Goal: Go to known website: Access a specific website the user already knows

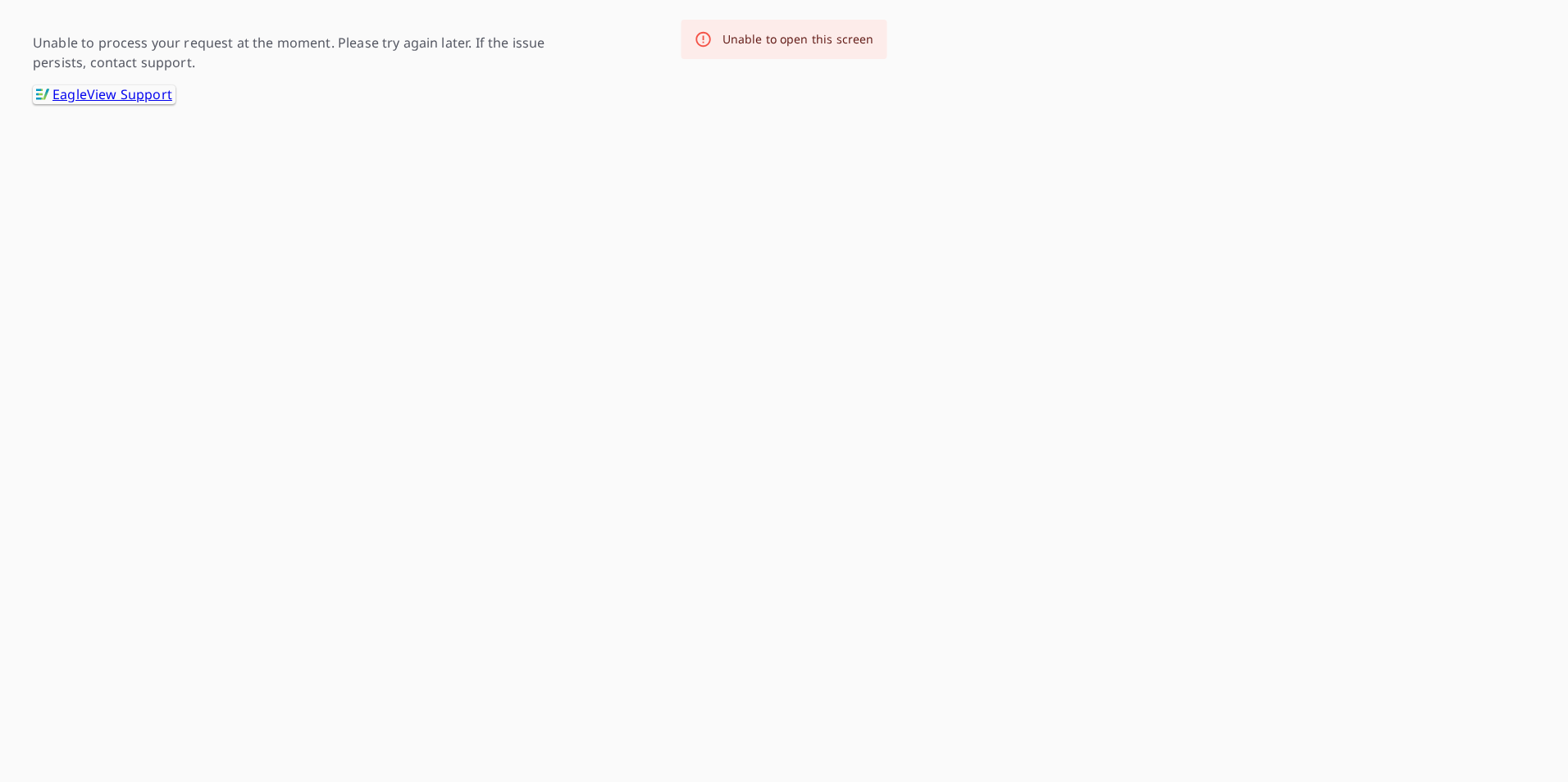
click at [137, 88] on link ".favicon_svg__cls-1{fill:#8ccc4c}.favicon_svg__cls-2{fill:#0098c5} EagleView Su…" at bounding box center [104, 94] width 142 height 19
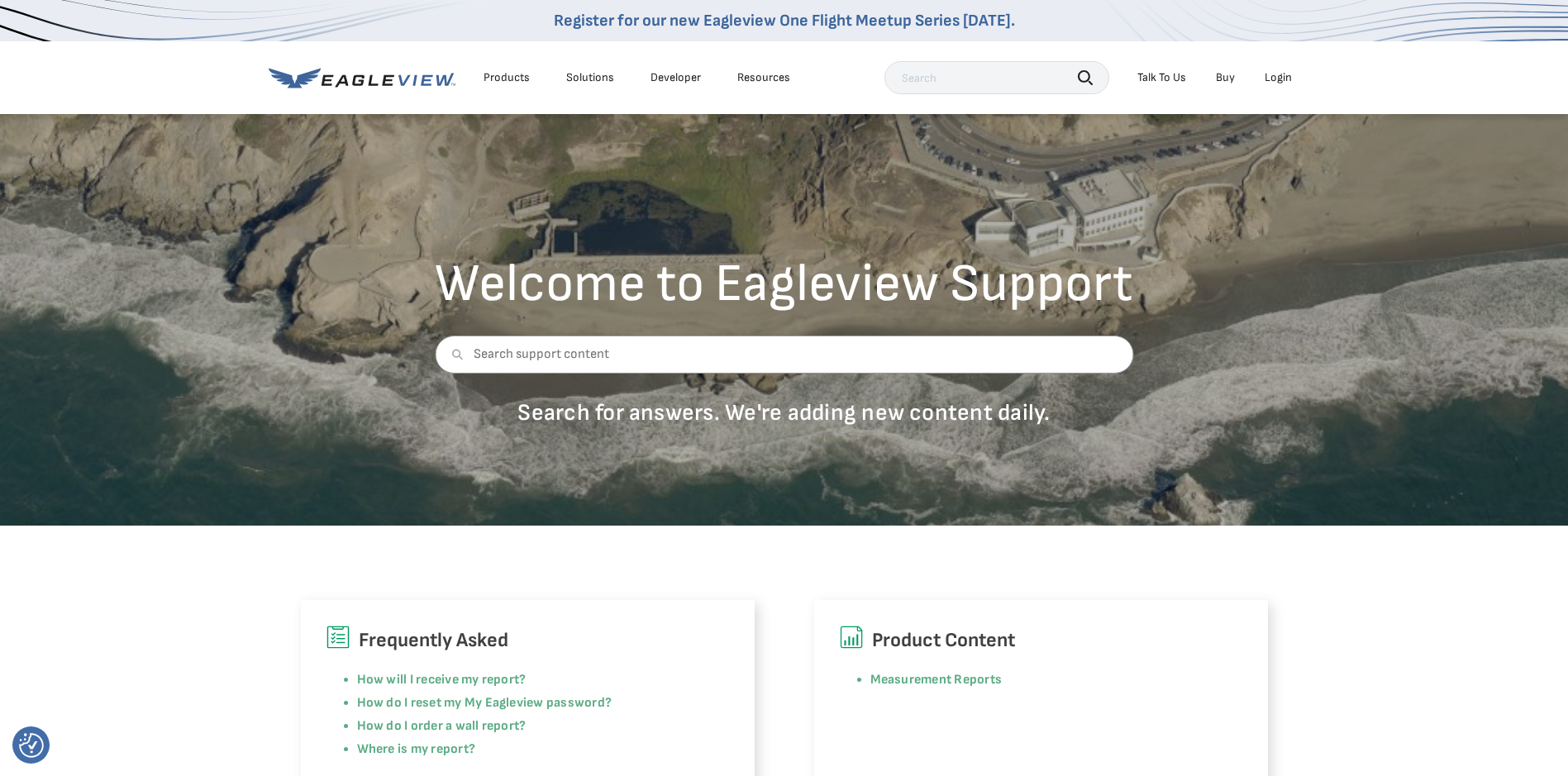
click at [1273, 81] on div "Login" at bounding box center [1278, 78] width 27 height 15
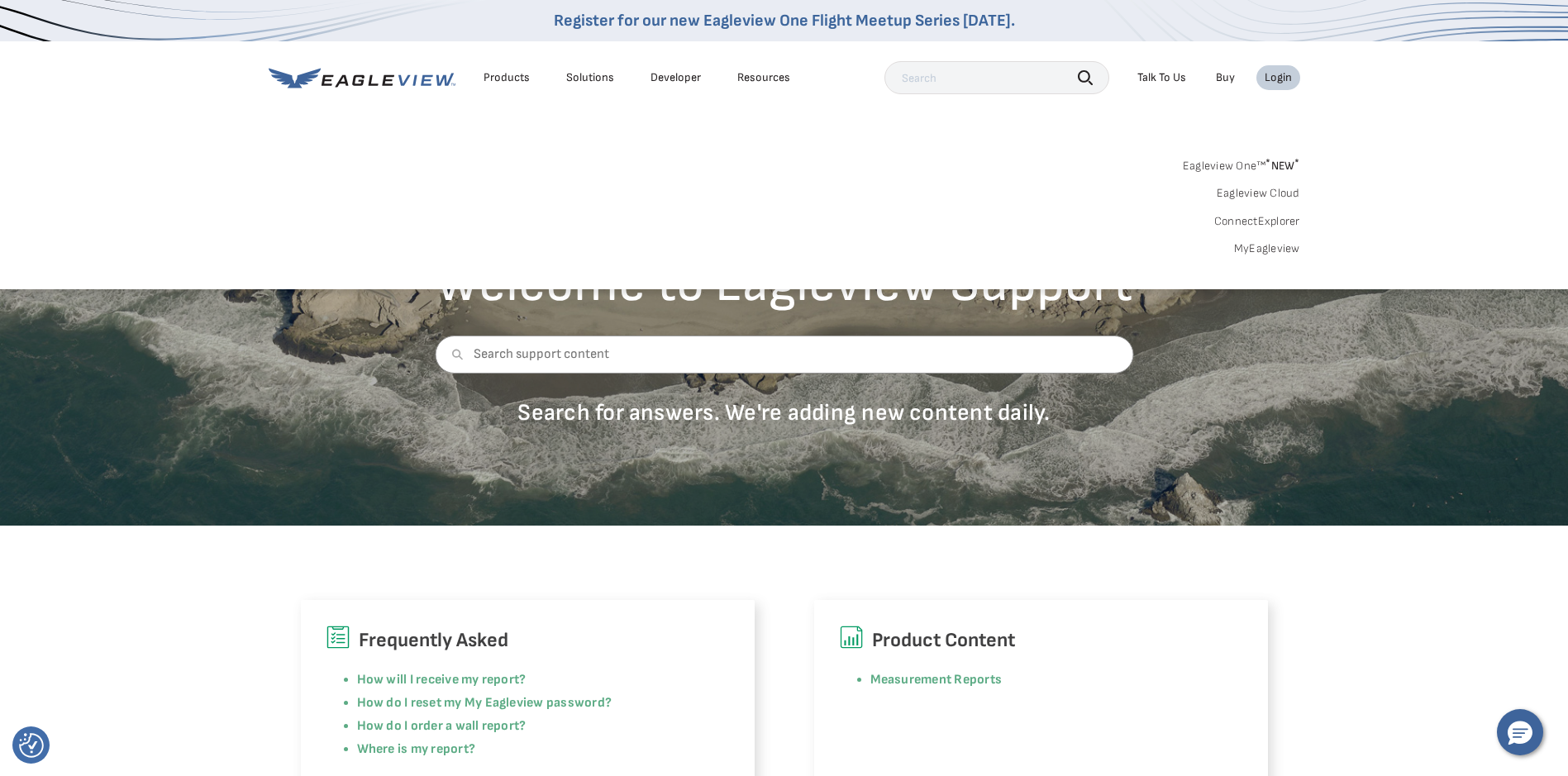
click at [1275, 249] on link "MyEagleview" at bounding box center [1267, 249] width 66 height 15
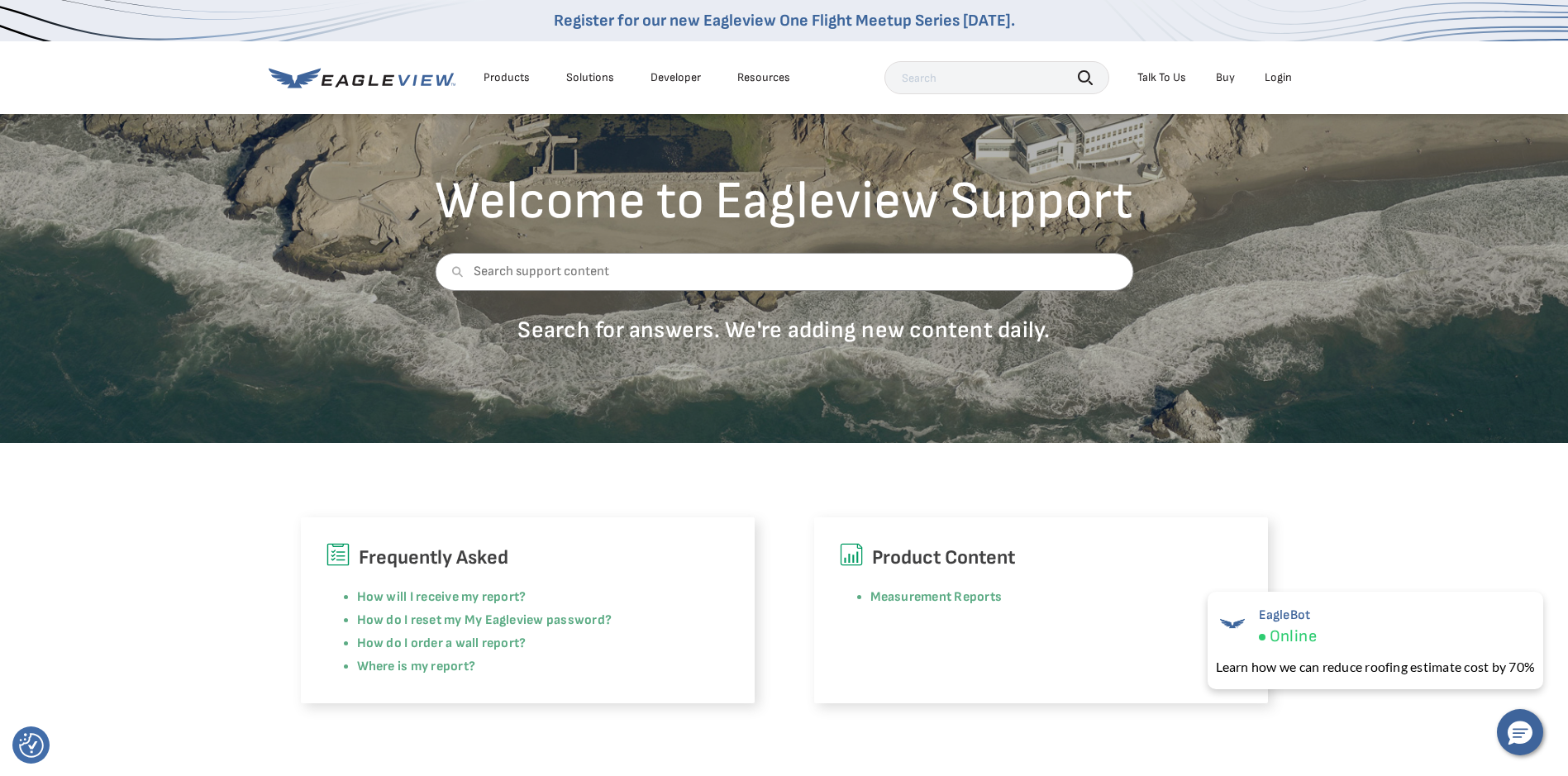
click at [1281, 76] on div "Login" at bounding box center [1278, 78] width 27 height 15
click at [1277, 75] on div "Login" at bounding box center [1278, 78] width 27 height 15
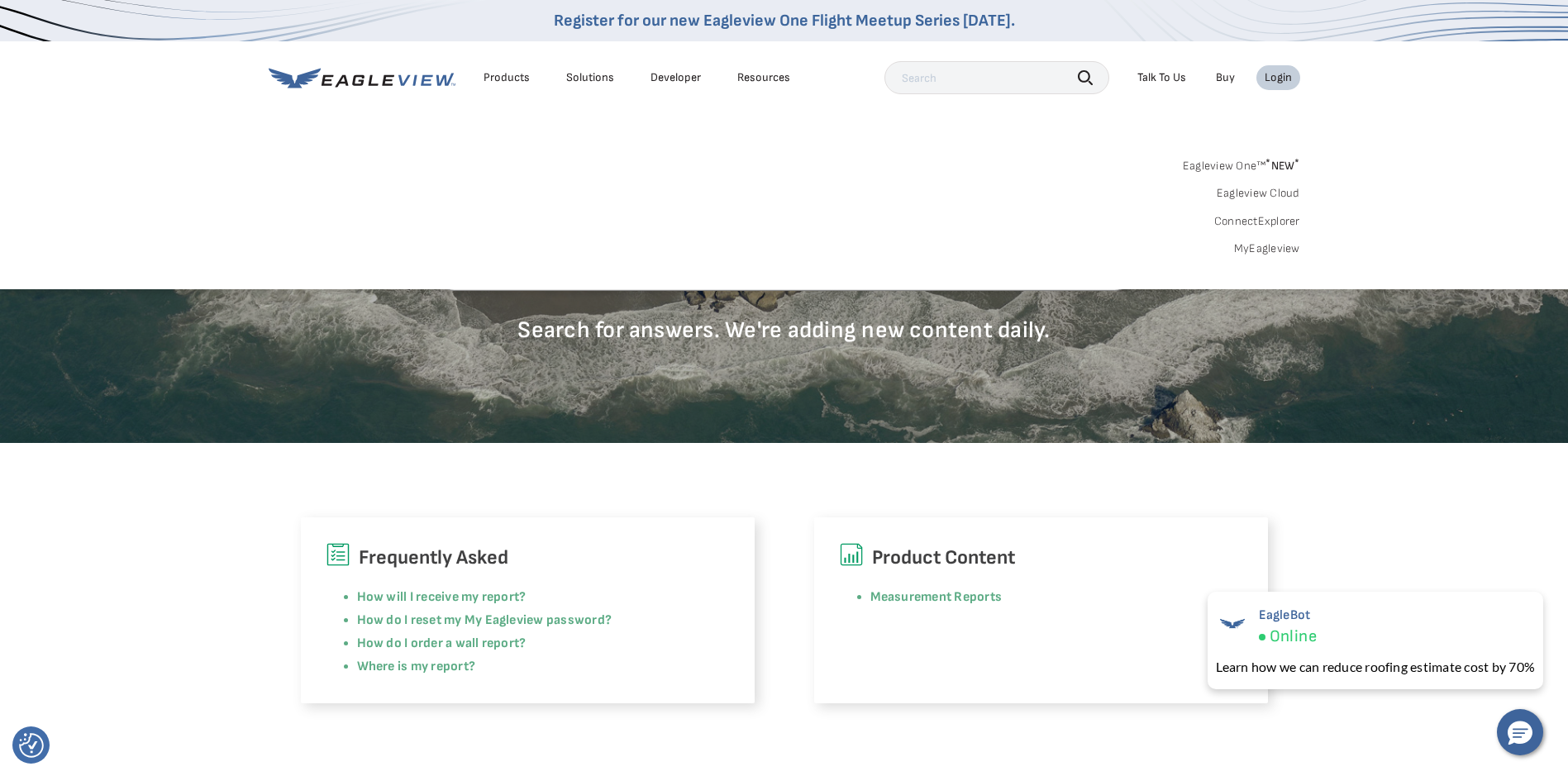
click at [1268, 250] on link "MyEagleview" at bounding box center [1267, 249] width 66 height 15
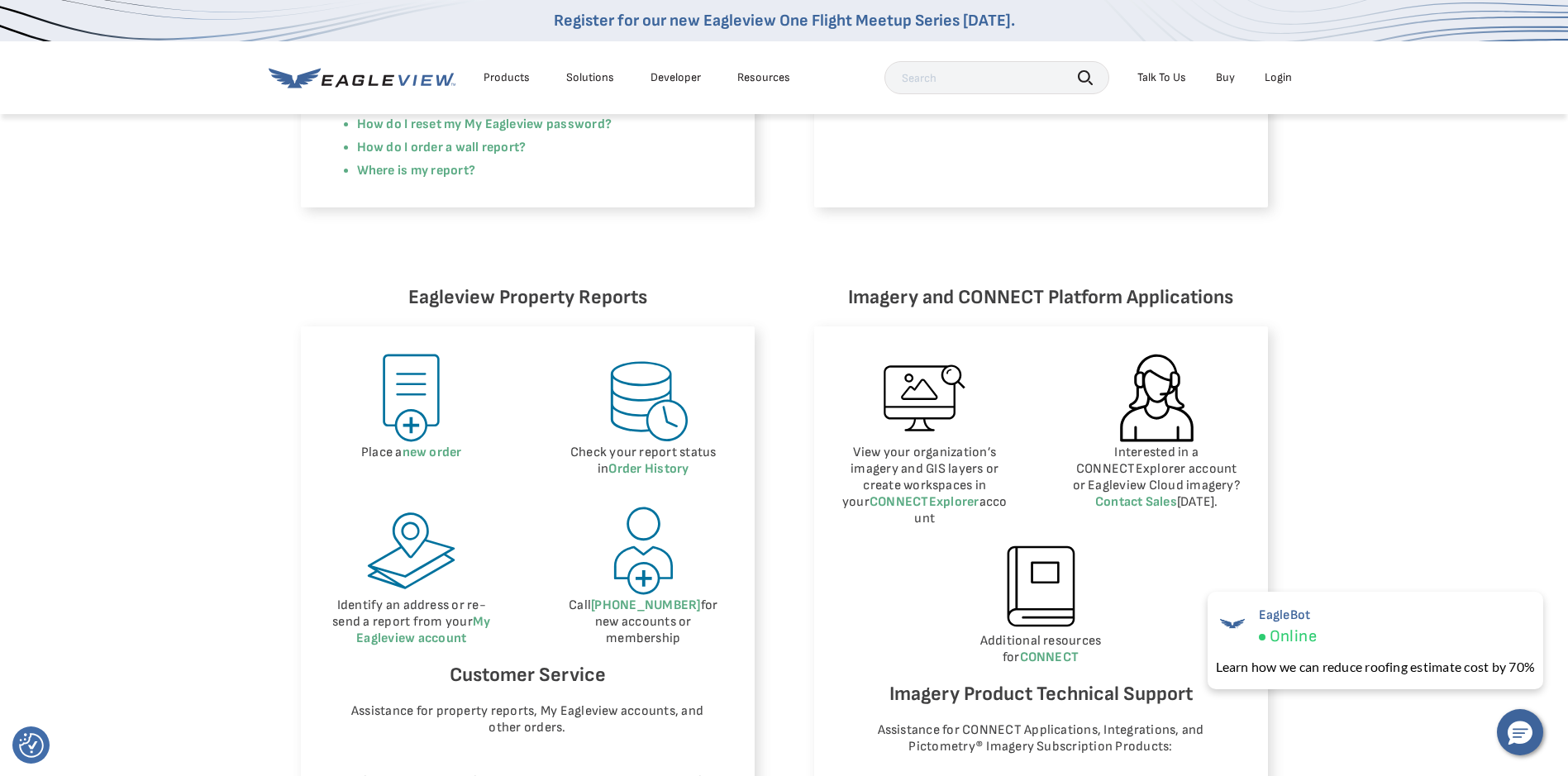
scroll to position [826, 0]
